Goal: Check status

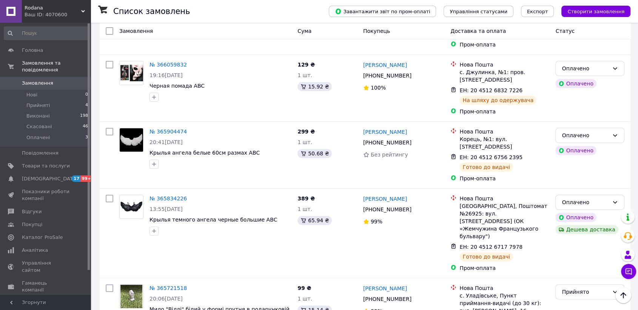
scroll to position [251, 0]
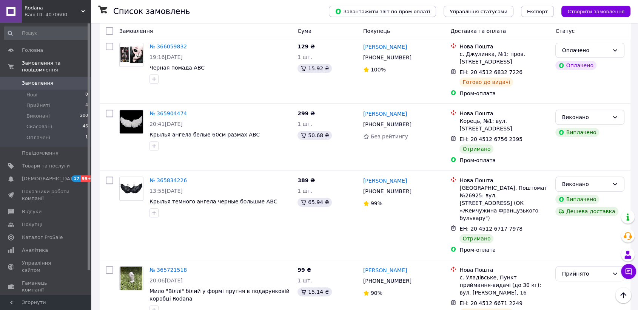
scroll to position [168, 0]
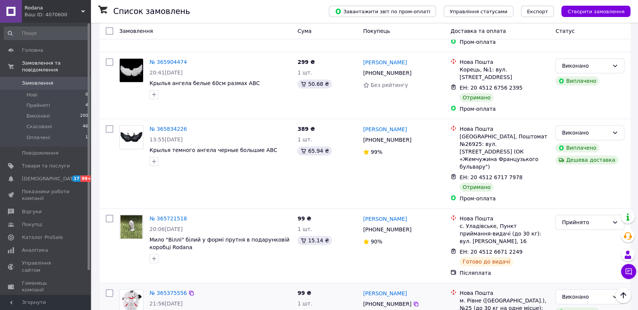
scroll to position [335, 0]
